Goal: Task Accomplishment & Management: Manage account settings

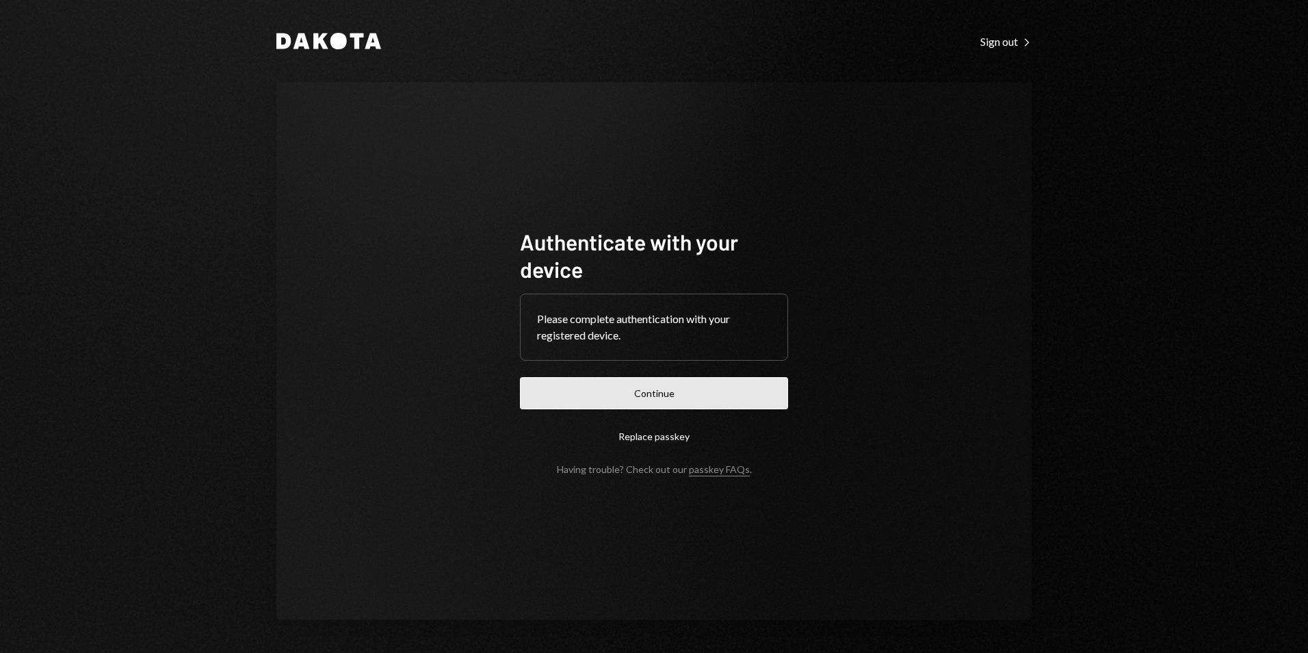
click at [695, 399] on button "Continue" at bounding box center [654, 393] width 268 height 32
click at [679, 389] on button "Continue" at bounding box center [654, 393] width 268 height 32
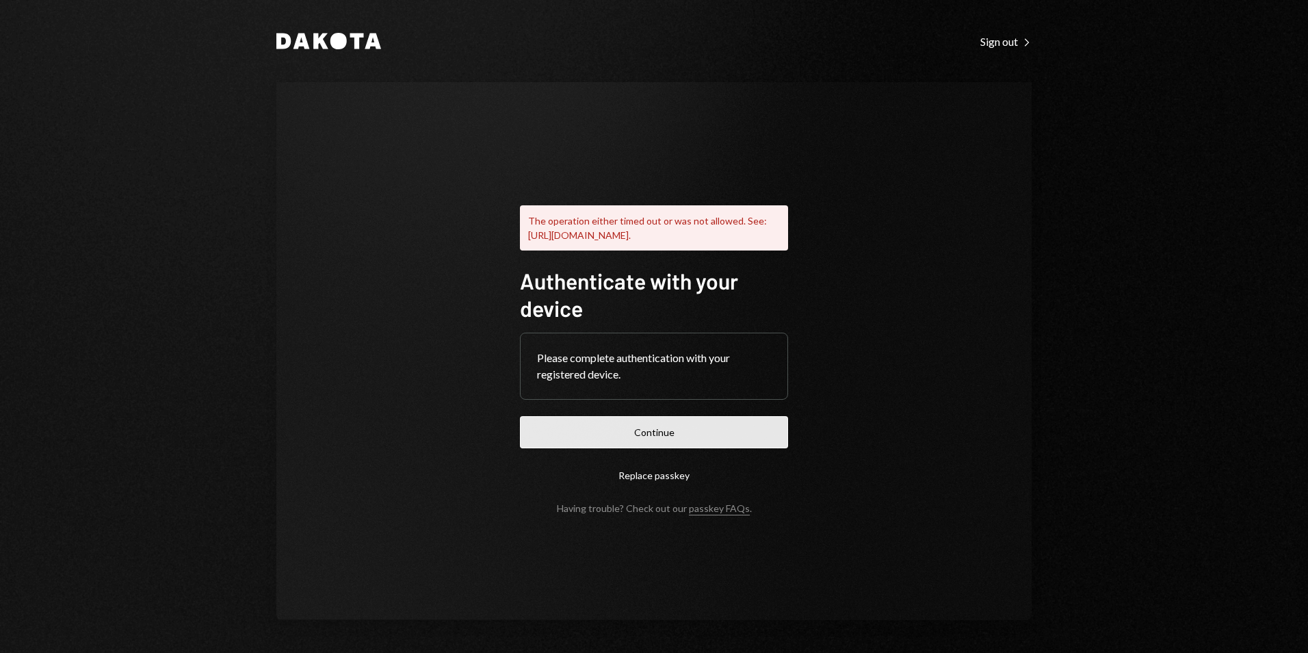
click at [689, 443] on button "Continue" at bounding box center [654, 432] width 268 height 32
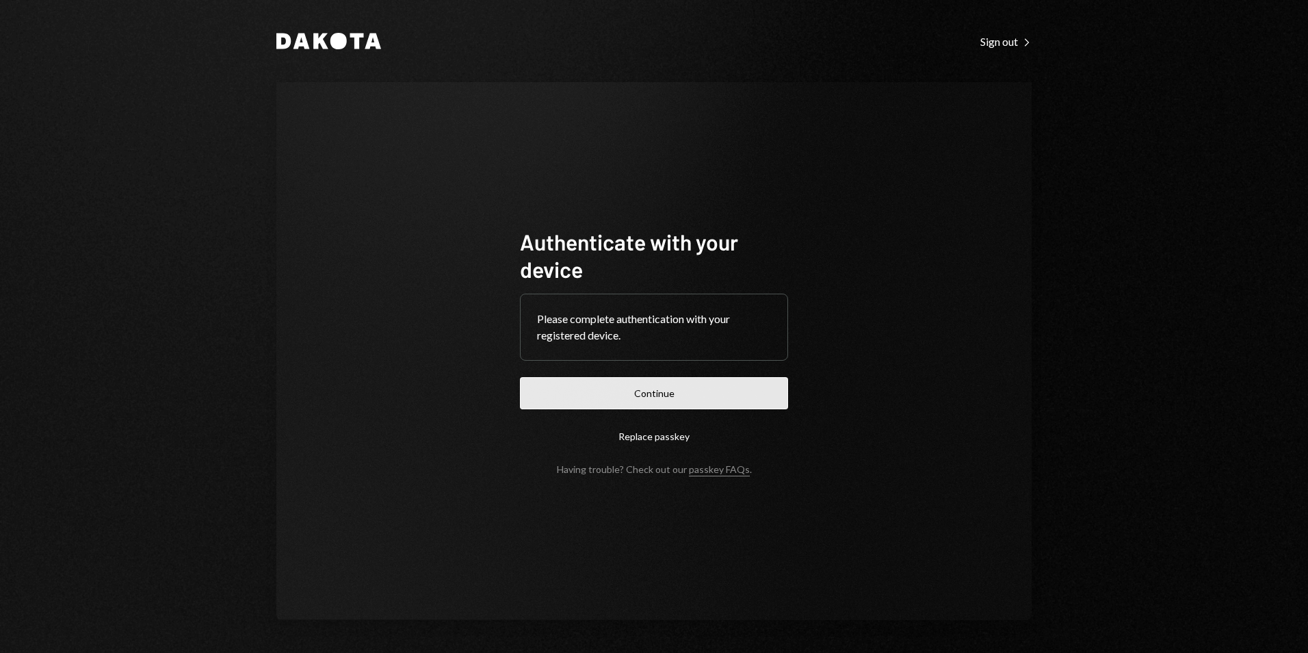
click at [671, 396] on button "Continue" at bounding box center [654, 393] width 268 height 32
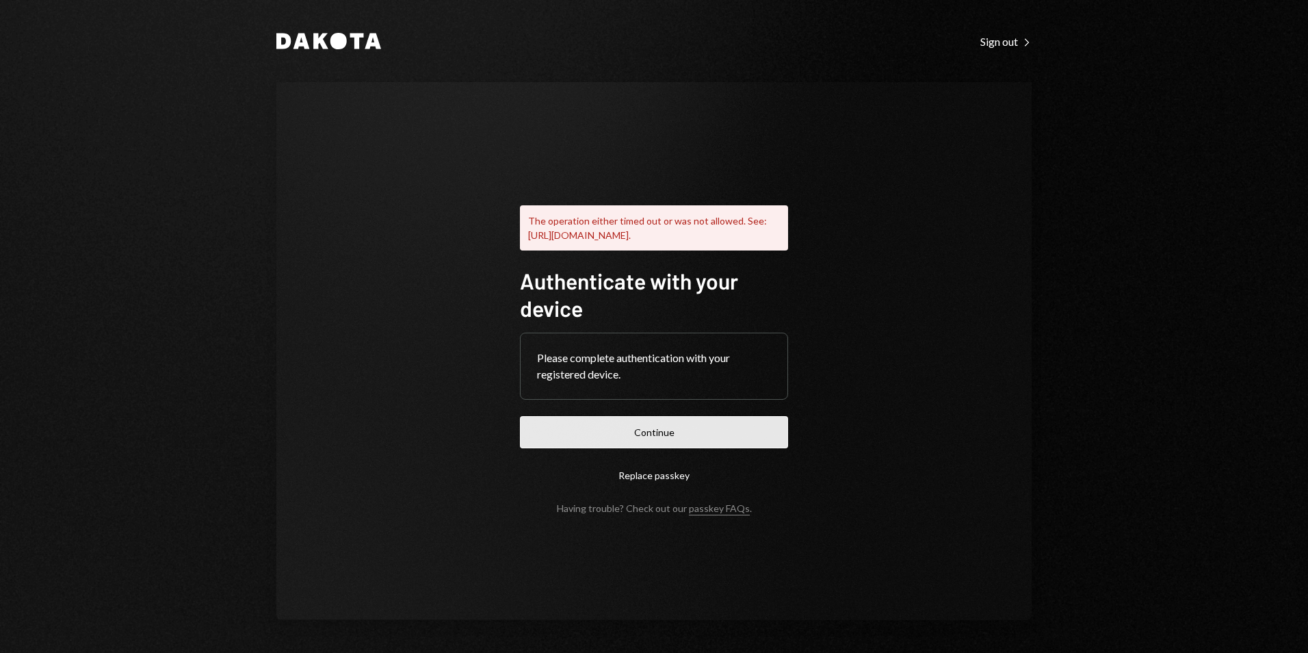
click at [656, 442] on button "Continue" at bounding box center [654, 432] width 268 height 32
